Goal: Task Accomplishment & Management: Manage account settings

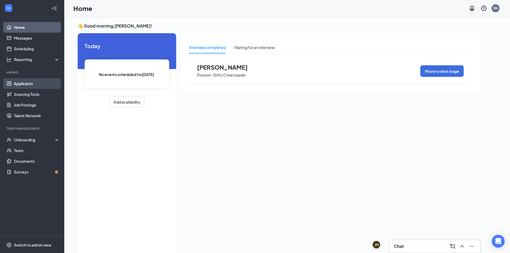
click at [22, 85] on link "Applicants" at bounding box center [37, 83] width 46 height 11
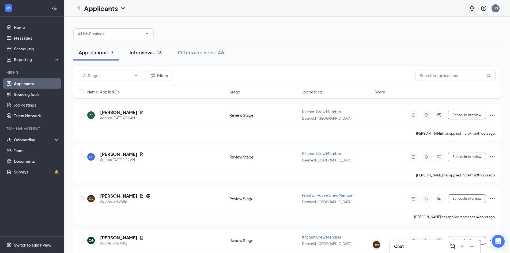
click at [151, 54] on div "Interviews · 13" at bounding box center [145, 52] width 32 height 7
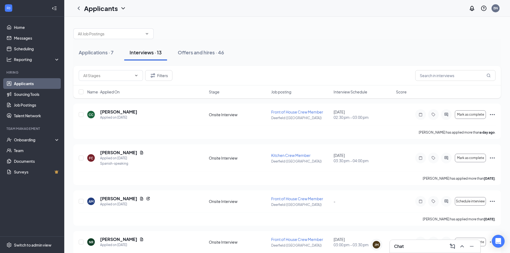
click at [345, 91] on span "Interview Schedule" at bounding box center [350, 91] width 34 height 5
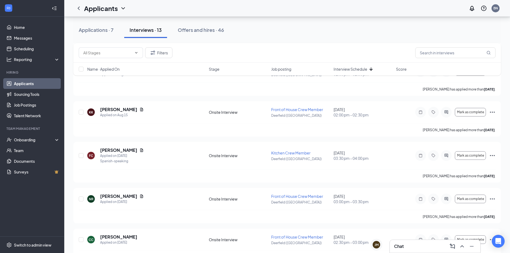
scroll to position [88, 0]
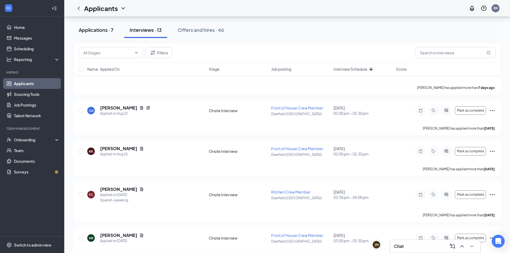
click at [110, 30] on div "Applications · 7" at bounding box center [96, 29] width 35 height 7
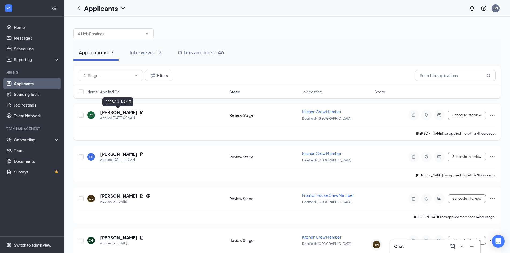
click at [109, 112] on h5 "[PERSON_NAME]" at bounding box center [118, 112] width 37 height 6
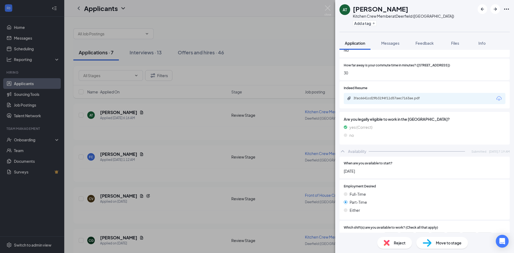
scroll to position [203, 0]
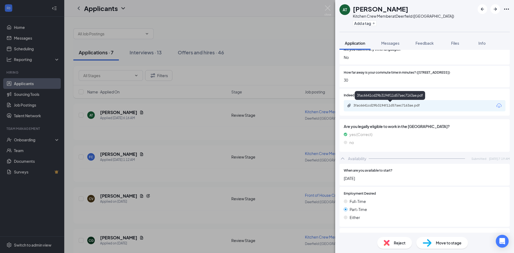
click at [408, 104] on div "3fac6641cd29b3194f11d57aec7163ae.pdf" at bounding box center [390, 105] width 75 height 4
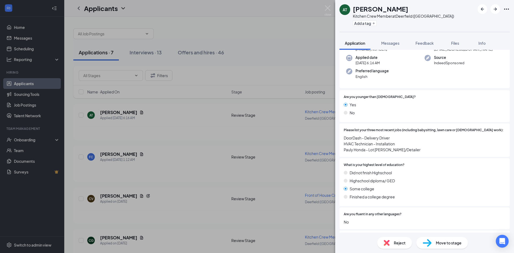
scroll to position [0, 0]
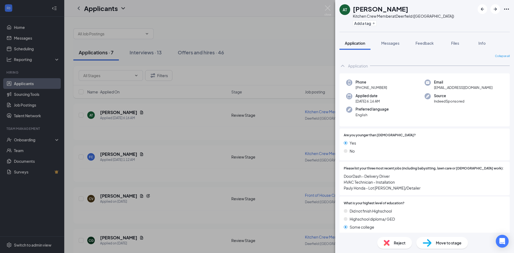
click at [439, 242] on span "Move to stage" at bounding box center [449, 243] width 26 height 6
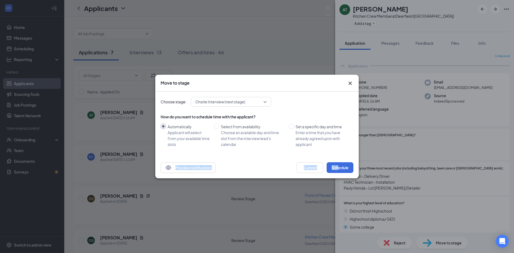
drag, startPoint x: 339, startPoint y: 156, endPoint x: 338, endPoint y: 158, distance: 2.7
click at [338, 158] on div "Move to stage Choose stage: Onsite Interview (next stage) How do you want to sc…" at bounding box center [256, 127] width 203 height 104
click at [336, 171] on button "Schedule" at bounding box center [339, 167] width 27 height 11
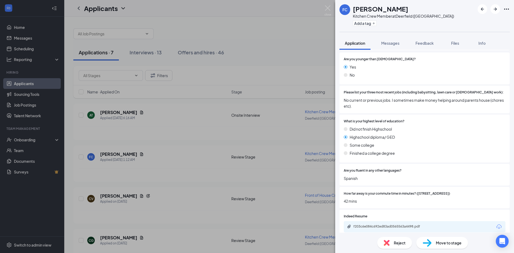
scroll to position [78, 0]
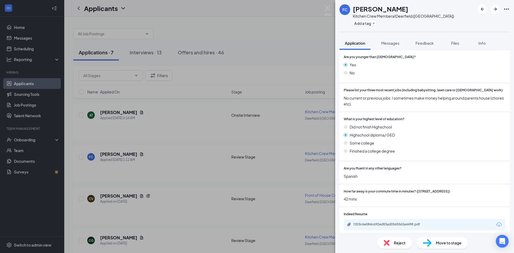
click at [380, 247] on div "Reject" at bounding box center [394, 243] width 35 height 12
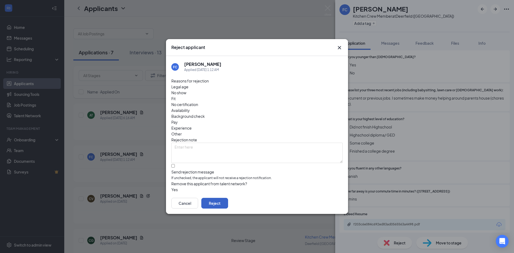
click at [228, 198] on button "Reject" at bounding box center [214, 203] width 27 height 11
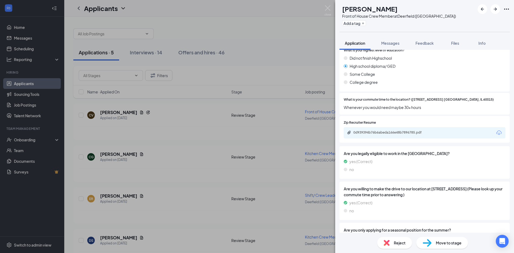
scroll to position [157, 0]
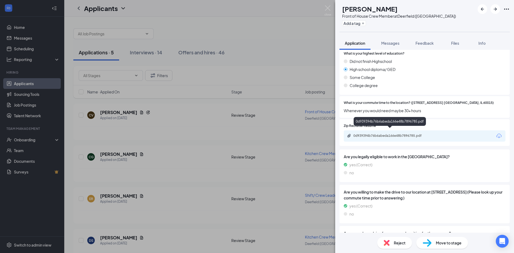
click at [406, 134] on div "0d939394b76b6abeda166e48b7896785.pdf" at bounding box center [390, 136] width 75 height 4
click at [394, 244] on span "Reject" at bounding box center [400, 243] width 12 height 6
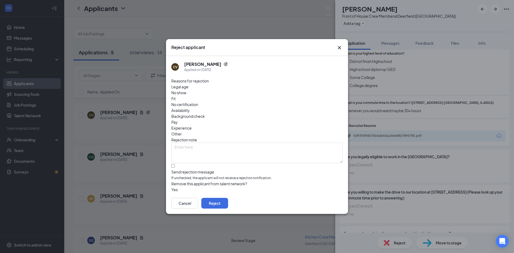
click at [450, 154] on div "Reject applicant CV [DEMOGRAPHIC_DATA][PERSON_NAME] Applied on [DATE] Reasons f…" at bounding box center [257, 126] width 514 height 253
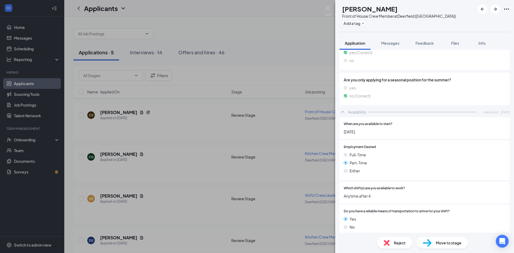
scroll to position [311, 0]
click at [433, 242] on div "Move to stage" at bounding box center [442, 243] width 52 height 12
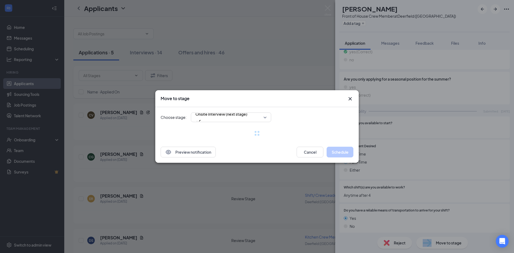
scroll to position [309, 0]
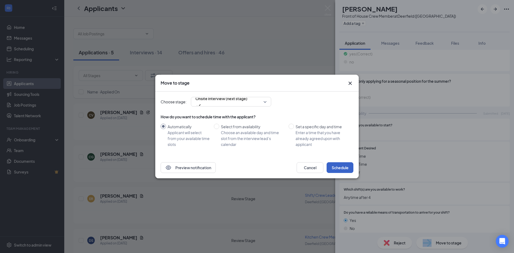
click at [343, 172] on button "Schedule" at bounding box center [339, 167] width 27 height 11
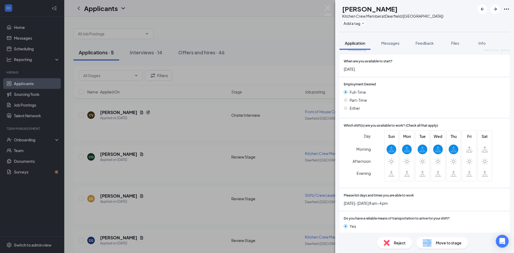
scroll to position [312, 0]
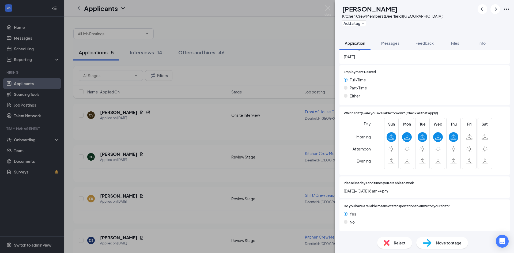
click at [387, 238] on div "Reject" at bounding box center [394, 243] width 35 height 12
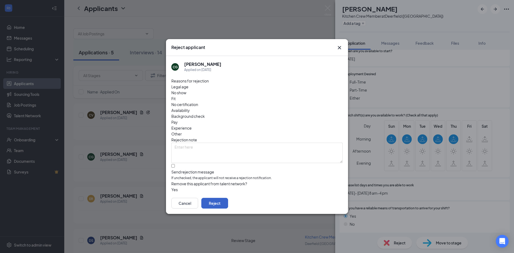
click at [228, 198] on button "Reject" at bounding box center [214, 203] width 27 height 11
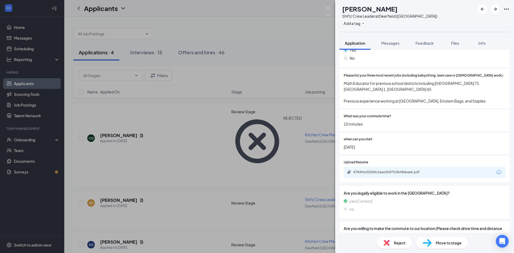
scroll to position [94, 0]
click at [396, 170] on div "878df6c02540c2aae2b87f10bf8ebae6.pdf" at bounding box center [390, 171] width 75 height 4
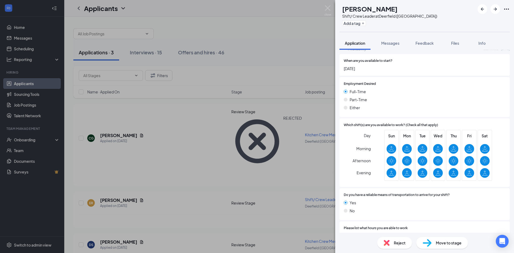
scroll to position [350, 0]
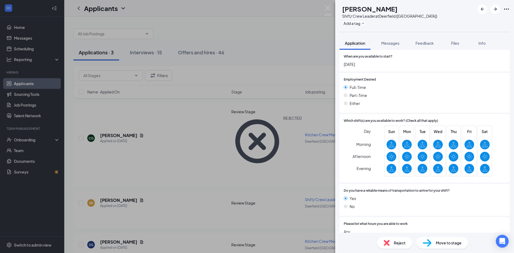
click at [441, 238] on div "Move to stage" at bounding box center [442, 243] width 52 height 12
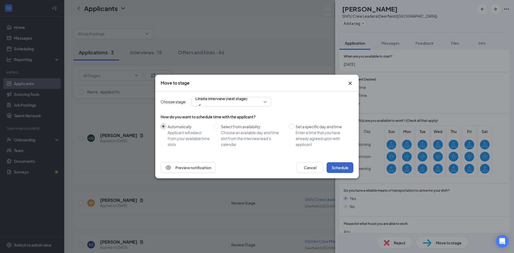
click at [342, 170] on button "Schedule" at bounding box center [339, 167] width 27 height 11
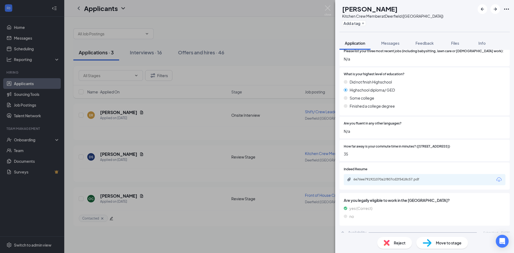
scroll to position [146, 0]
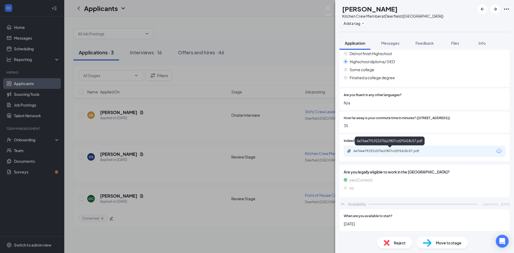
click at [417, 149] on div "6e76ee791921070a1f807cd2f5418c57.pdf" at bounding box center [390, 151] width 75 height 4
click at [384, 239] on div "Reject" at bounding box center [394, 243] width 35 height 12
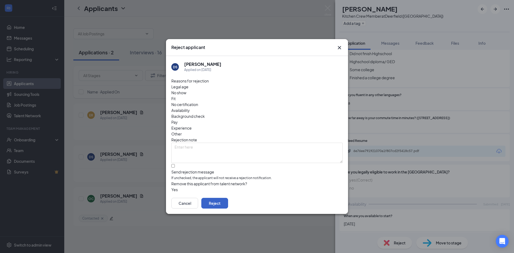
click at [228, 198] on button "Reject" at bounding box center [214, 203] width 27 height 11
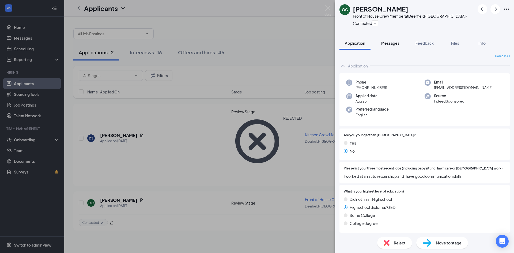
click at [397, 45] on span "Messages" at bounding box center [390, 43] width 18 height 5
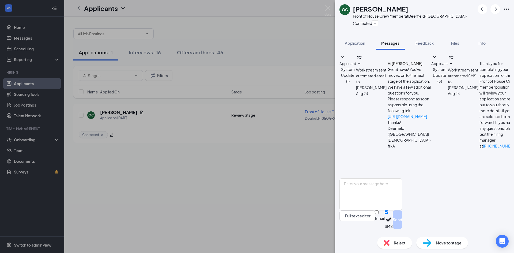
click at [331, 7] on img at bounding box center [327, 10] width 7 height 10
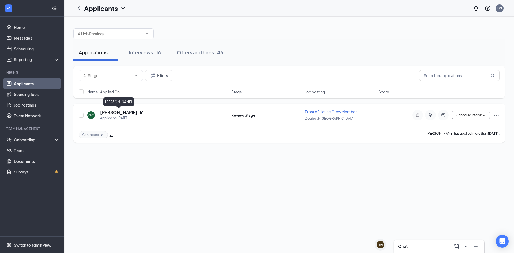
click at [127, 111] on h5 "[PERSON_NAME]" at bounding box center [118, 112] width 37 height 6
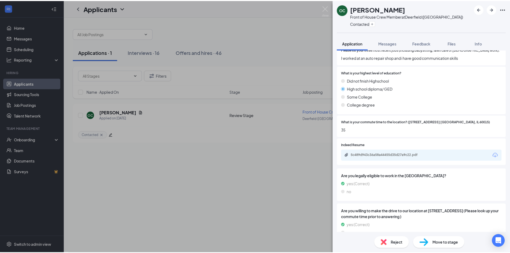
scroll to position [122, 0]
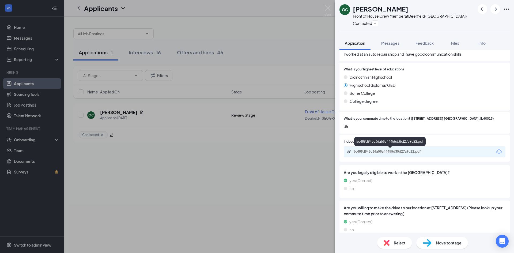
click at [403, 154] on div "5c489d943c36a58a44455d35d27a9c22.pdf" at bounding box center [390, 151] width 87 height 5
click at [387, 241] on img at bounding box center [386, 243] width 6 height 6
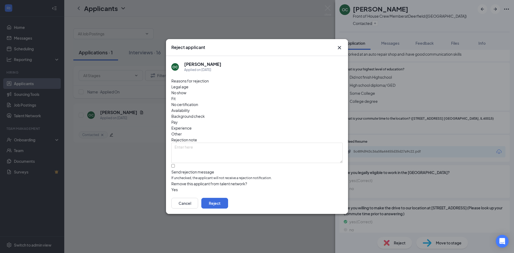
click at [327, 193] on div "Cancel Reject" at bounding box center [257, 202] width 182 height 21
click at [228, 198] on button "Reject" at bounding box center [214, 203] width 27 height 11
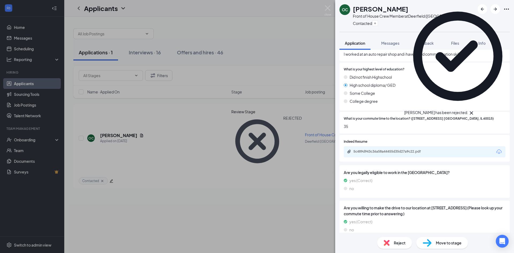
click at [473, 111] on icon "Cross" at bounding box center [471, 112] width 3 height 3
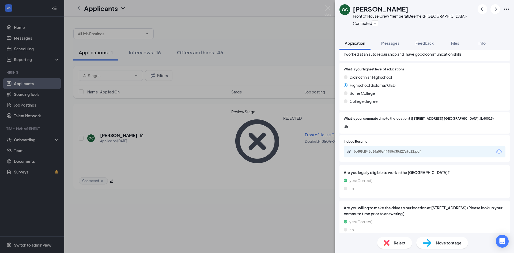
click at [329, 5] on div "OC [PERSON_NAME] Front of House Crew Member at [GEOGRAPHIC_DATA] ([GEOGRAPHIC_D…" at bounding box center [257, 126] width 514 height 253
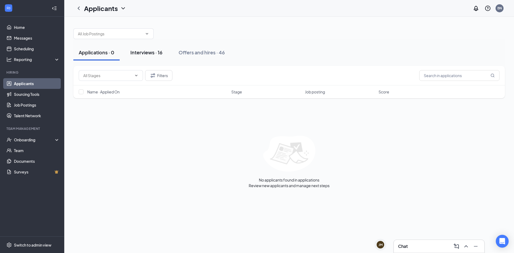
click at [162, 49] on div "Interviews · 16" at bounding box center [146, 52] width 32 height 7
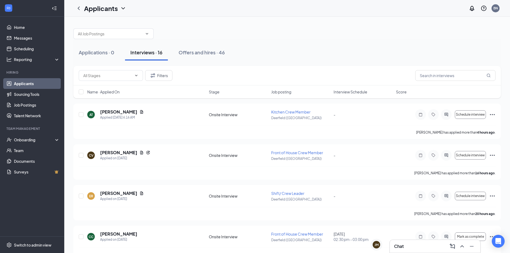
click at [351, 91] on span "Interview Schedule" at bounding box center [350, 91] width 34 height 5
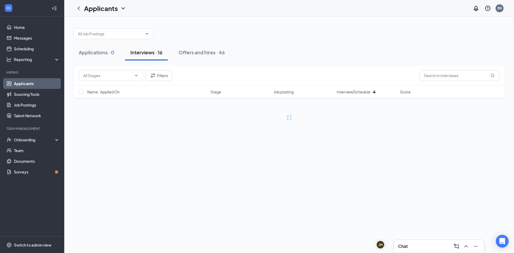
click at [351, 91] on span "Interview Schedule" at bounding box center [354, 91] width 34 height 5
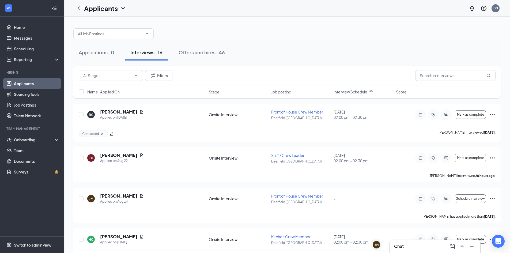
click at [351, 91] on span "Interview Schedule" at bounding box center [350, 91] width 34 height 5
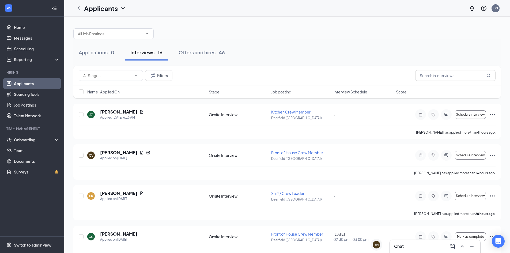
click at [351, 91] on span "Interview Schedule" at bounding box center [350, 91] width 34 height 5
